Goal: Information Seeking & Learning: Learn about a topic

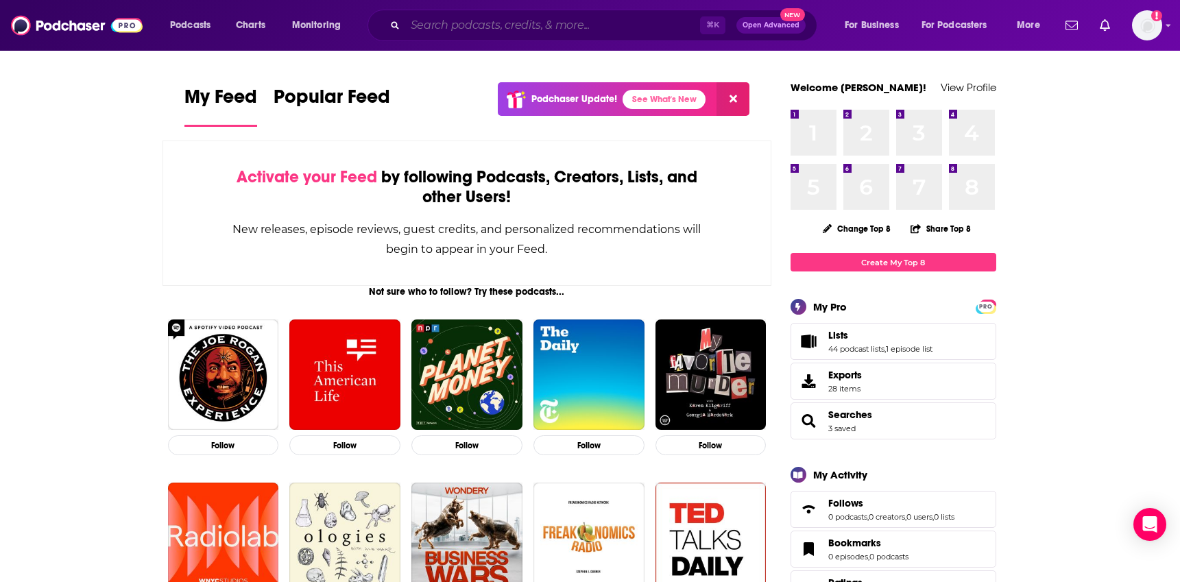
click at [582, 21] on input "Search podcasts, credits, & more..." at bounding box center [552, 25] width 295 height 22
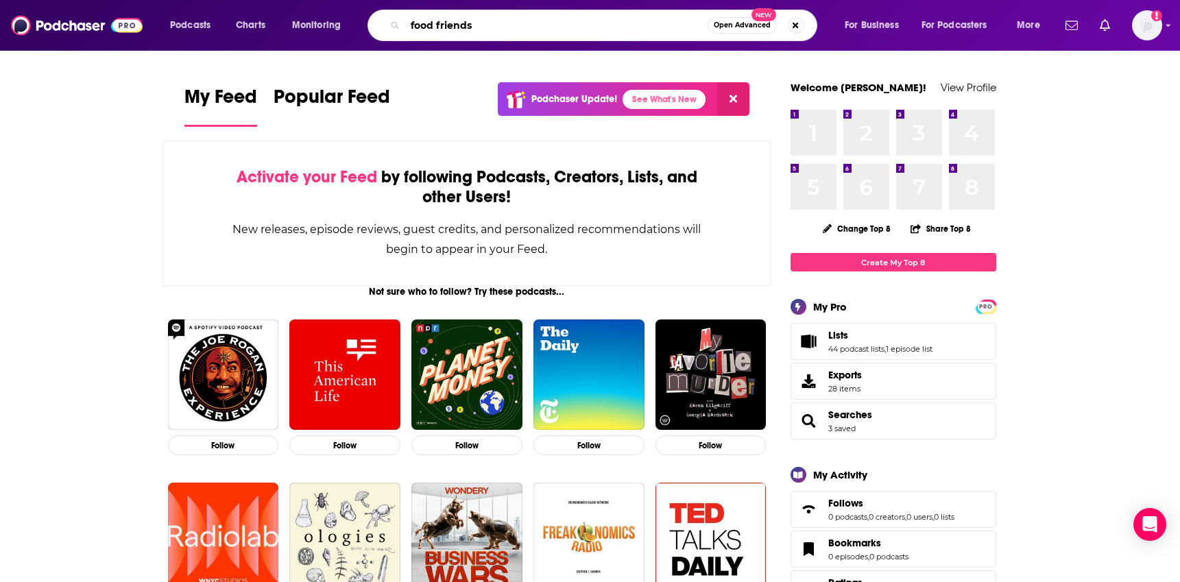
type input "food friends"
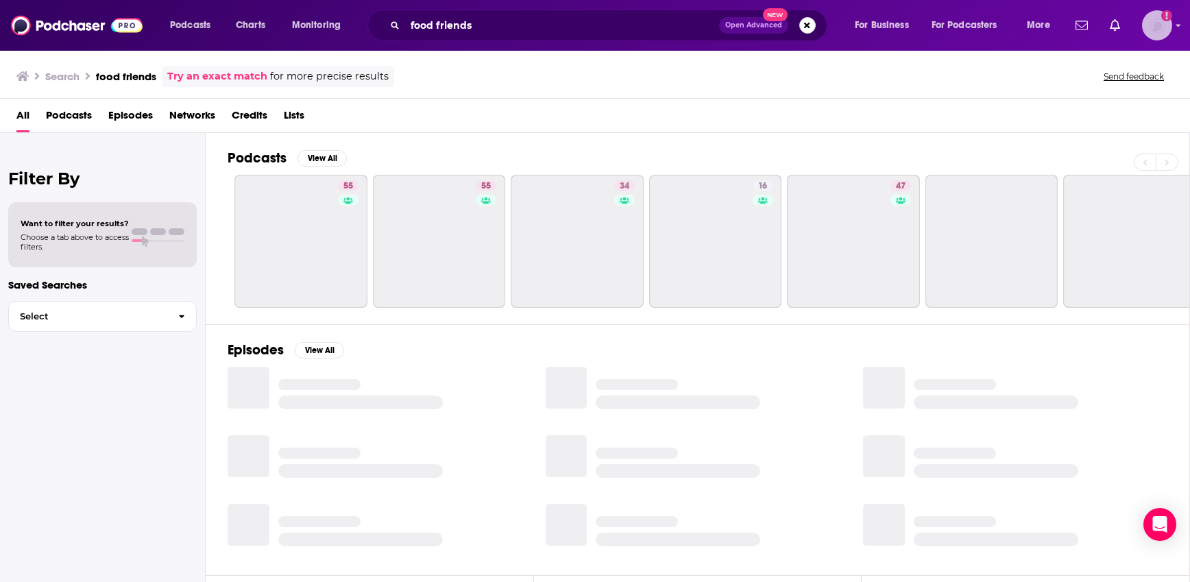
click at [1162, 21] on img "Logged in as ereardon" at bounding box center [1157, 25] width 30 height 30
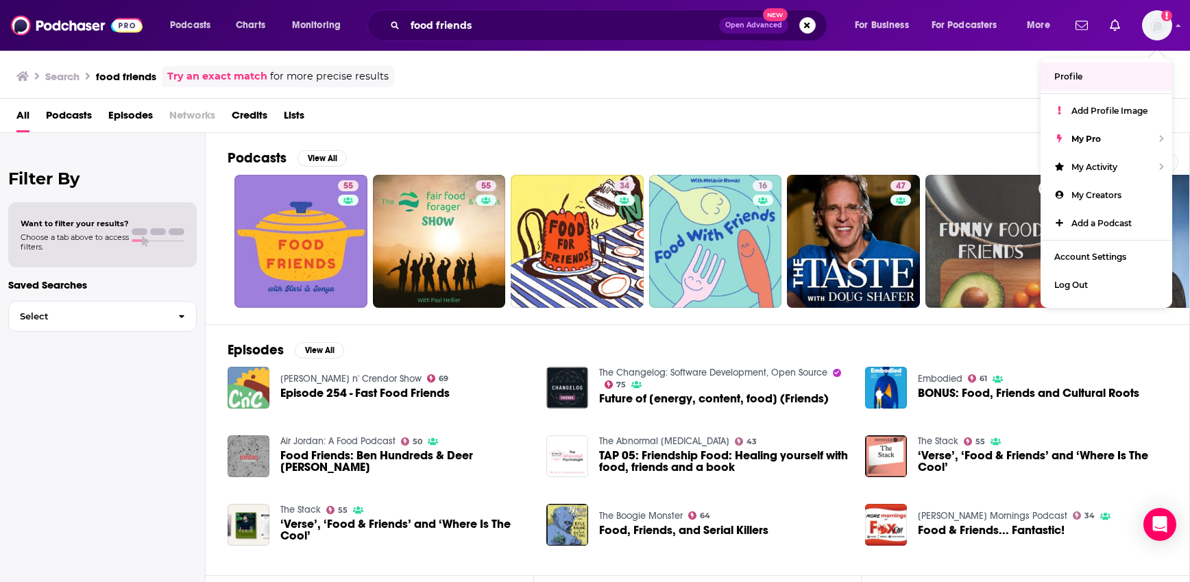
click at [940, 82] on div "Search food friends Try an exact match for more precise results Send feedback" at bounding box center [591, 76] width 1151 height 21
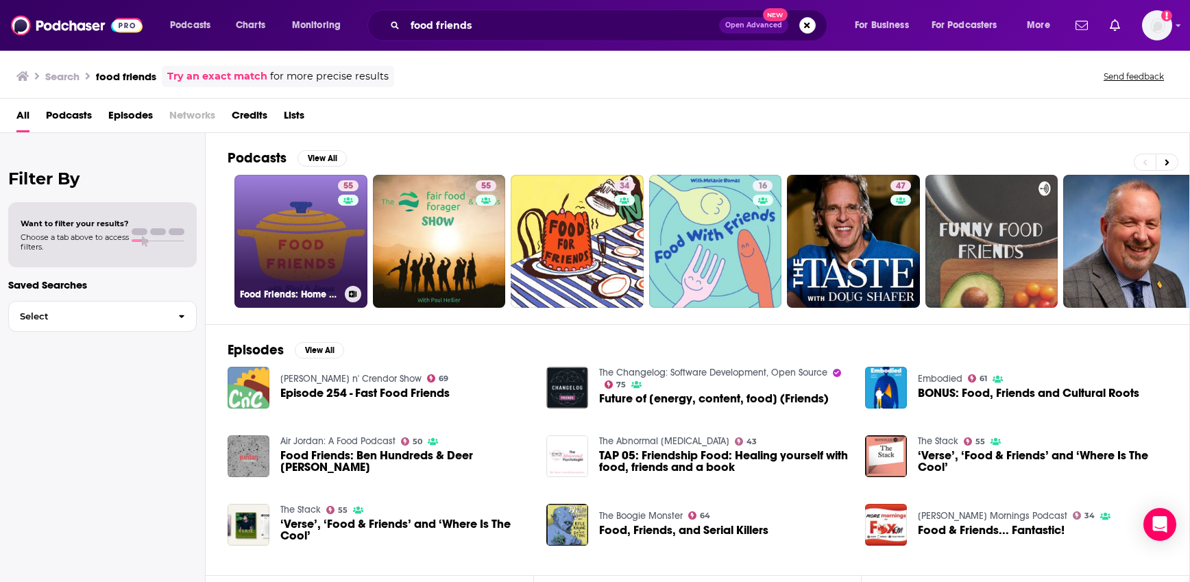
click at [265, 255] on link "55 Food Friends: Home Cooking Made Easy" at bounding box center [300, 241] width 133 height 133
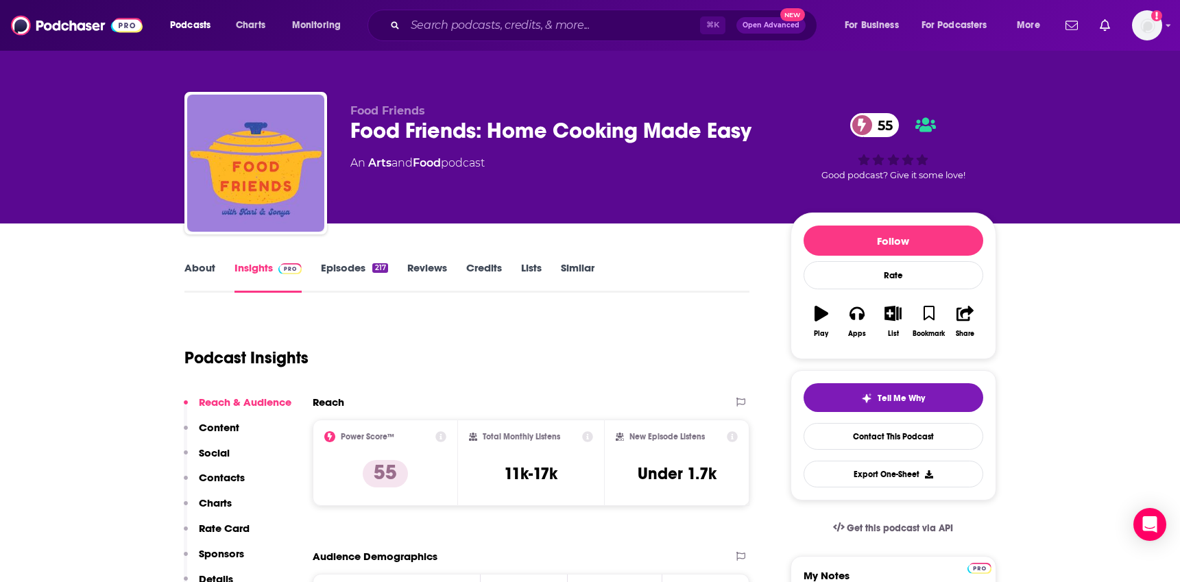
click at [331, 260] on div "About Insights Episodes 217 Reviews Credits Lists Similar" at bounding box center [466, 276] width 565 height 34
click at [352, 267] on link "Episodes 217" at bounding box center [354, 277] width 66 height 32
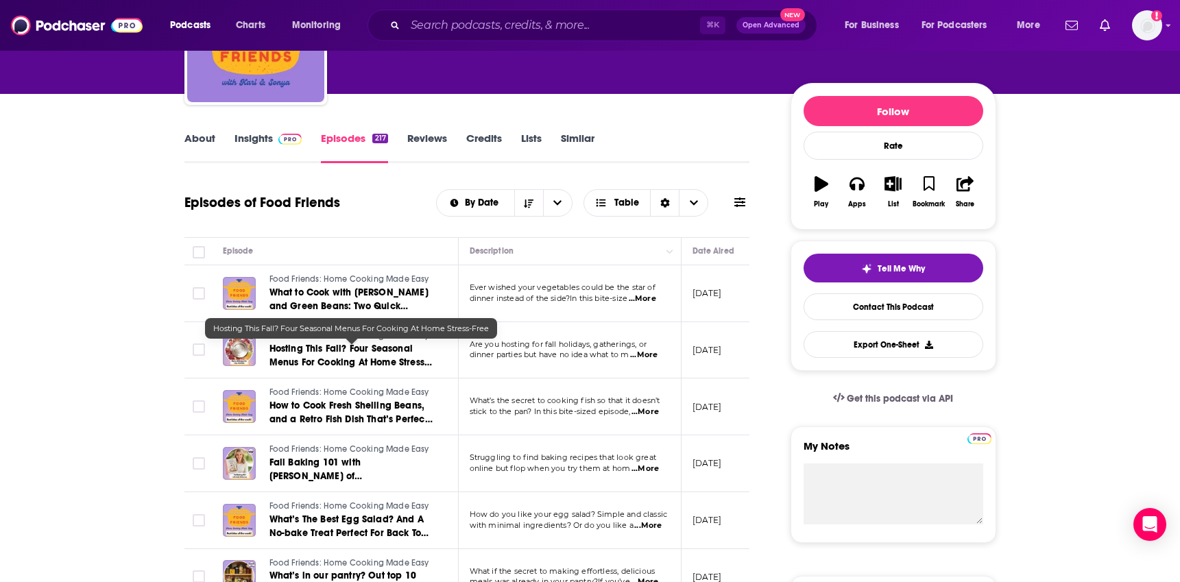
scroll to position [139, 0]
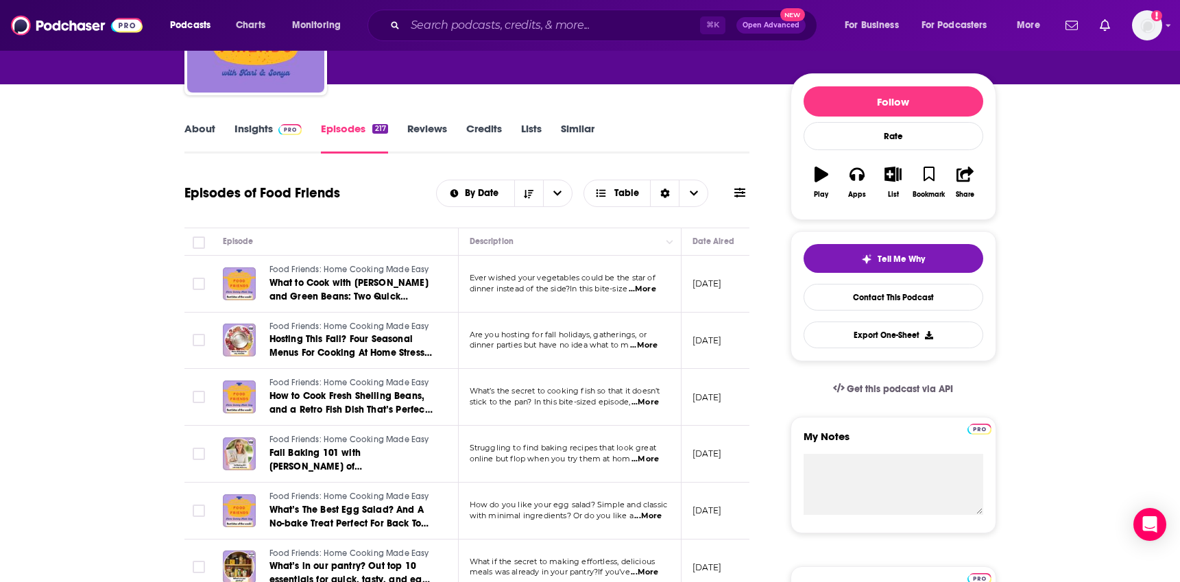
click at [595, 280] on span "Ever wished your vegetables could be the star of" at bounding box center [562, 278] width 186 height 10
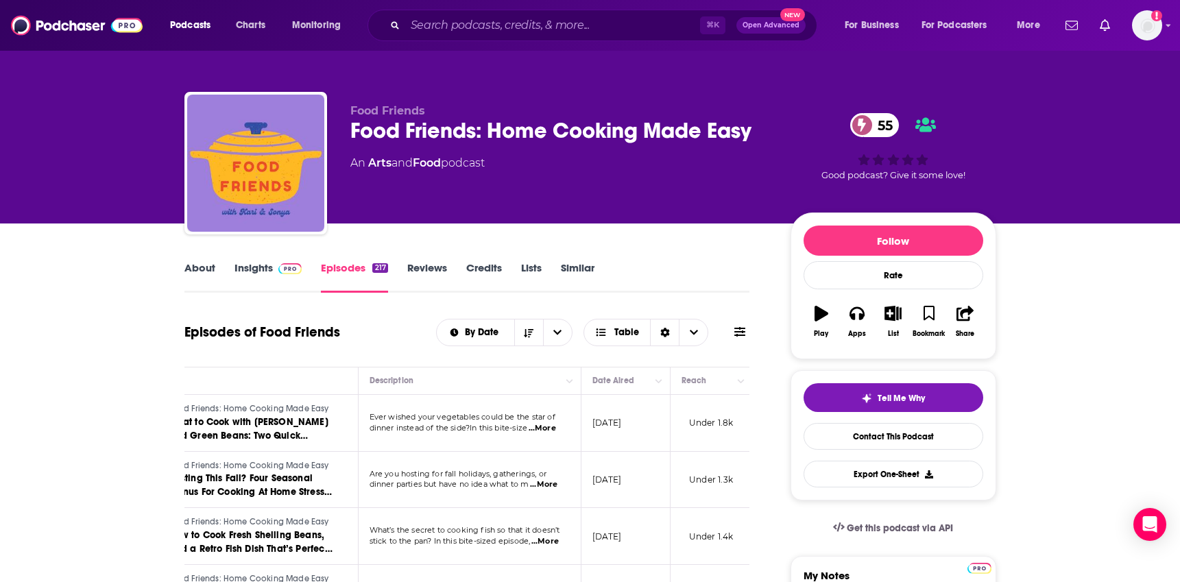
scroll to position [0, 0]
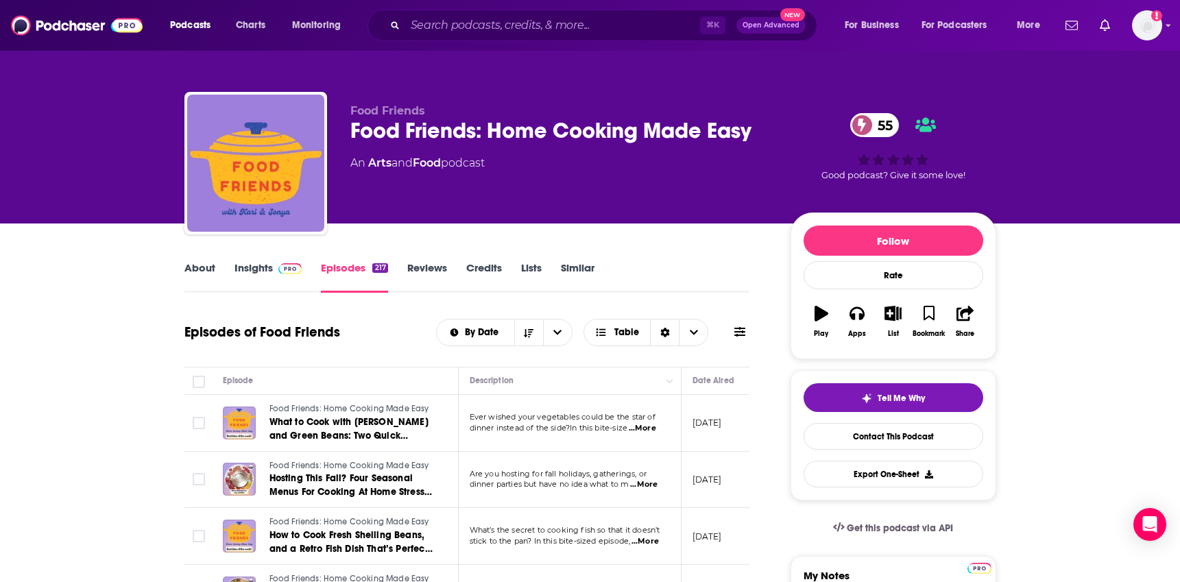
click at [256, 276] on link "Insights" at bounding box center [268, 277] width 68 height 32
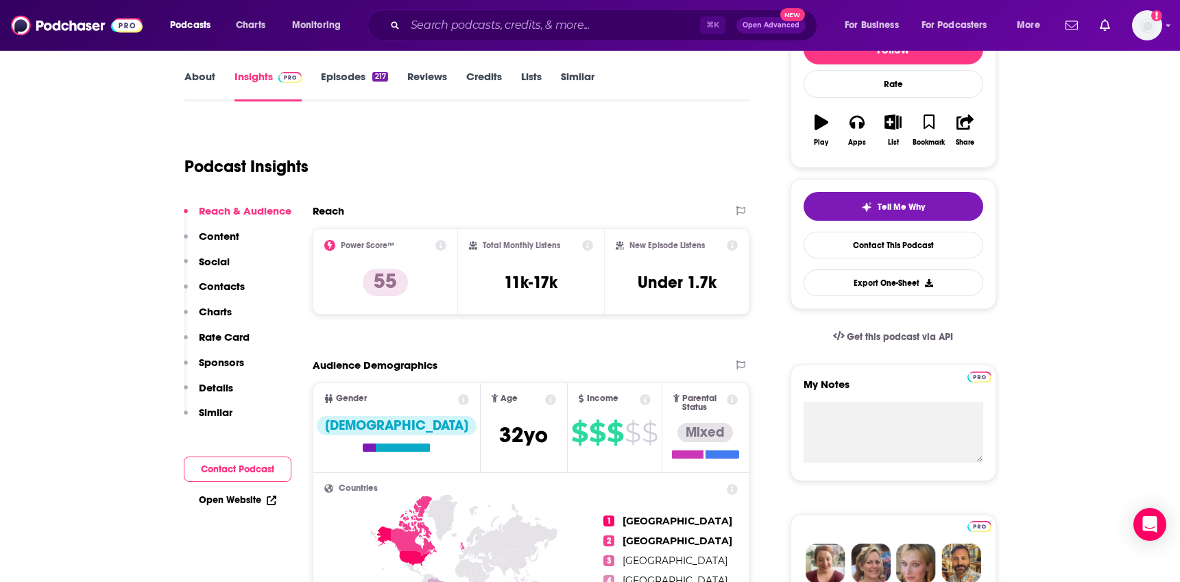
scroll to position [222, 0]
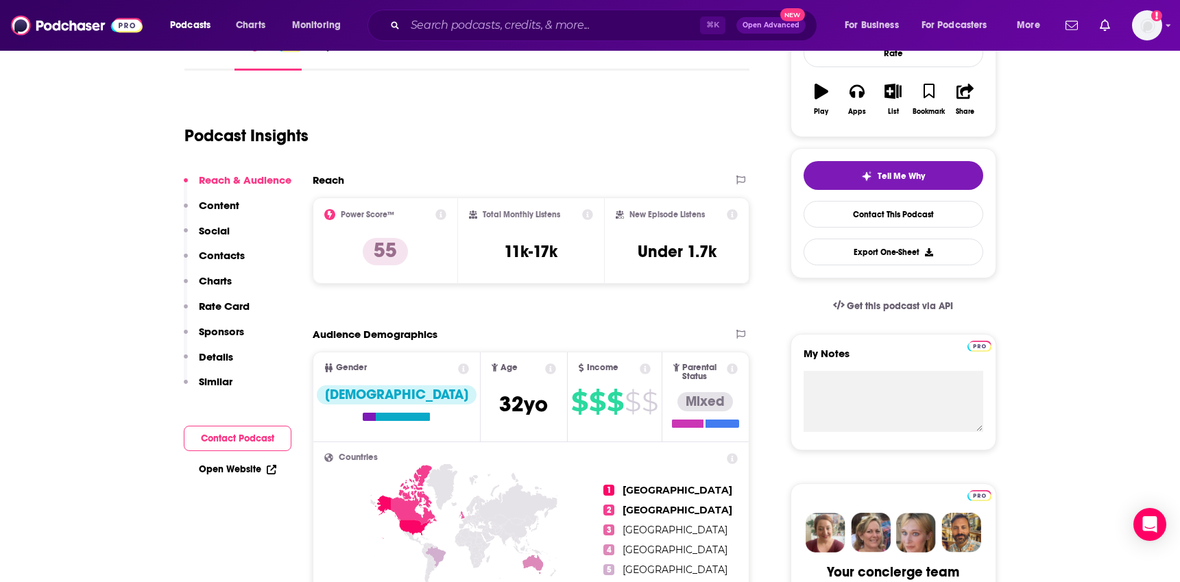
click at [704, 113] on div "Podcast Insights" at bounding box center [461, 128] width 554 height 70
